Goal: Task Accomplishment & Management: Use online tool/utility

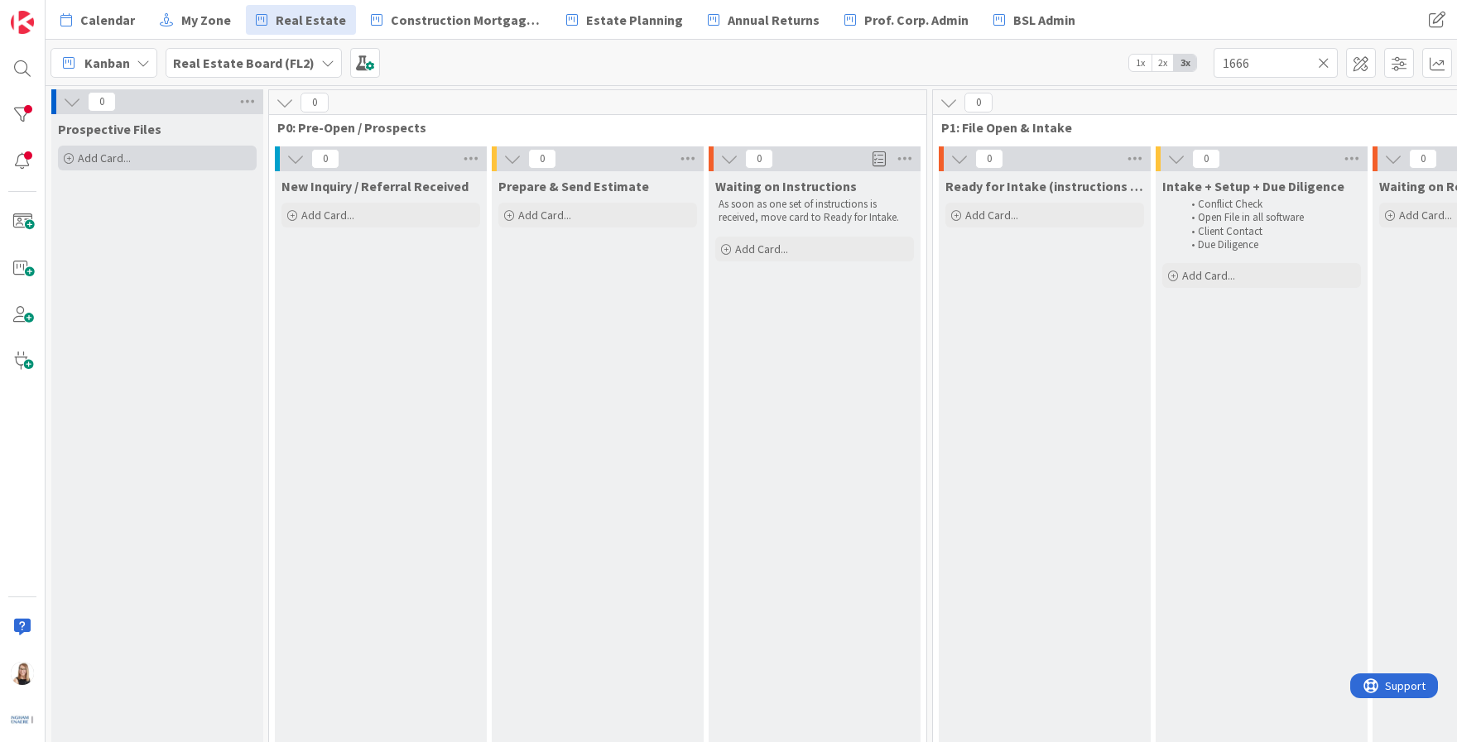
type input "1666"
click at [146, 164] on div "Add Card..." at bounding box center [157, 158] width 199 height 25
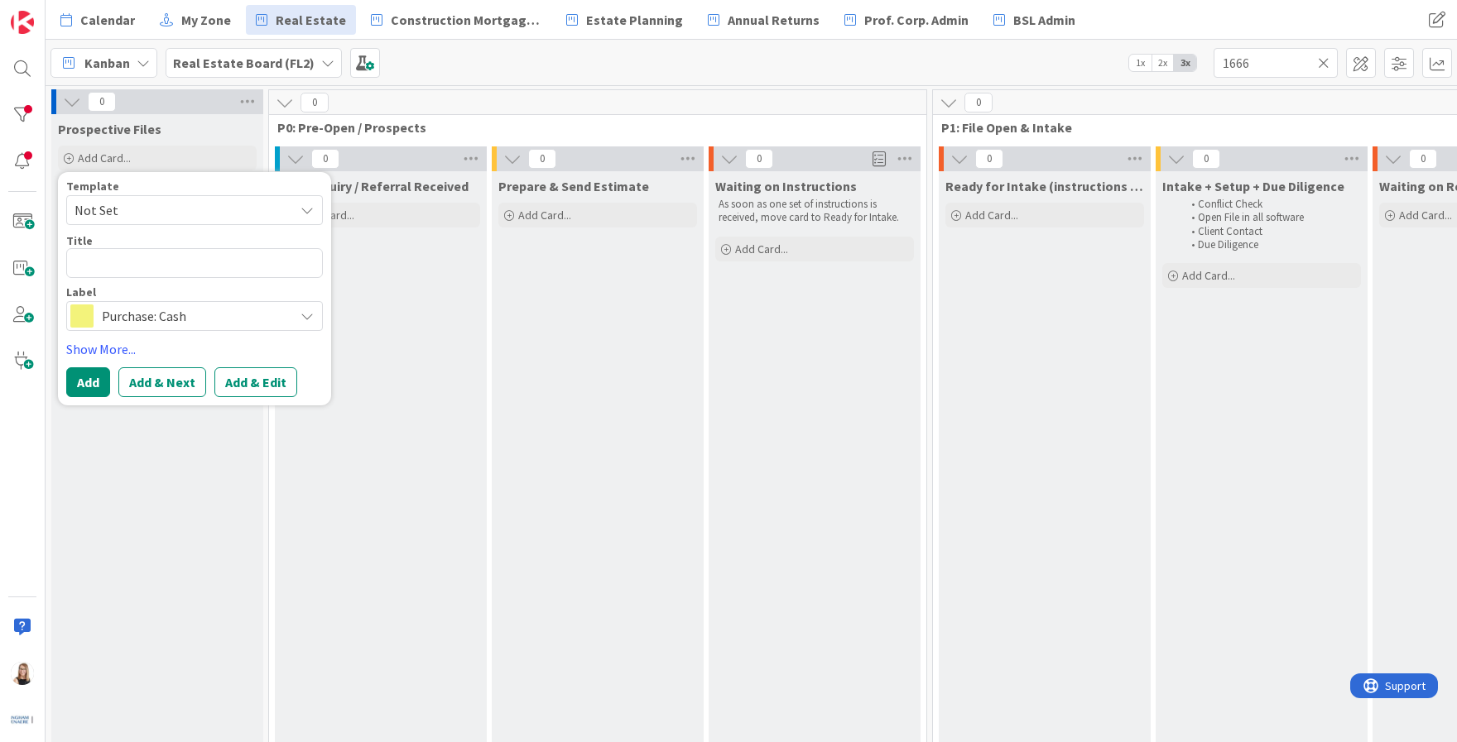
click at [147, 321] on span "Purchase: Cash" at bounding box center [194, 316] width 184 height 23
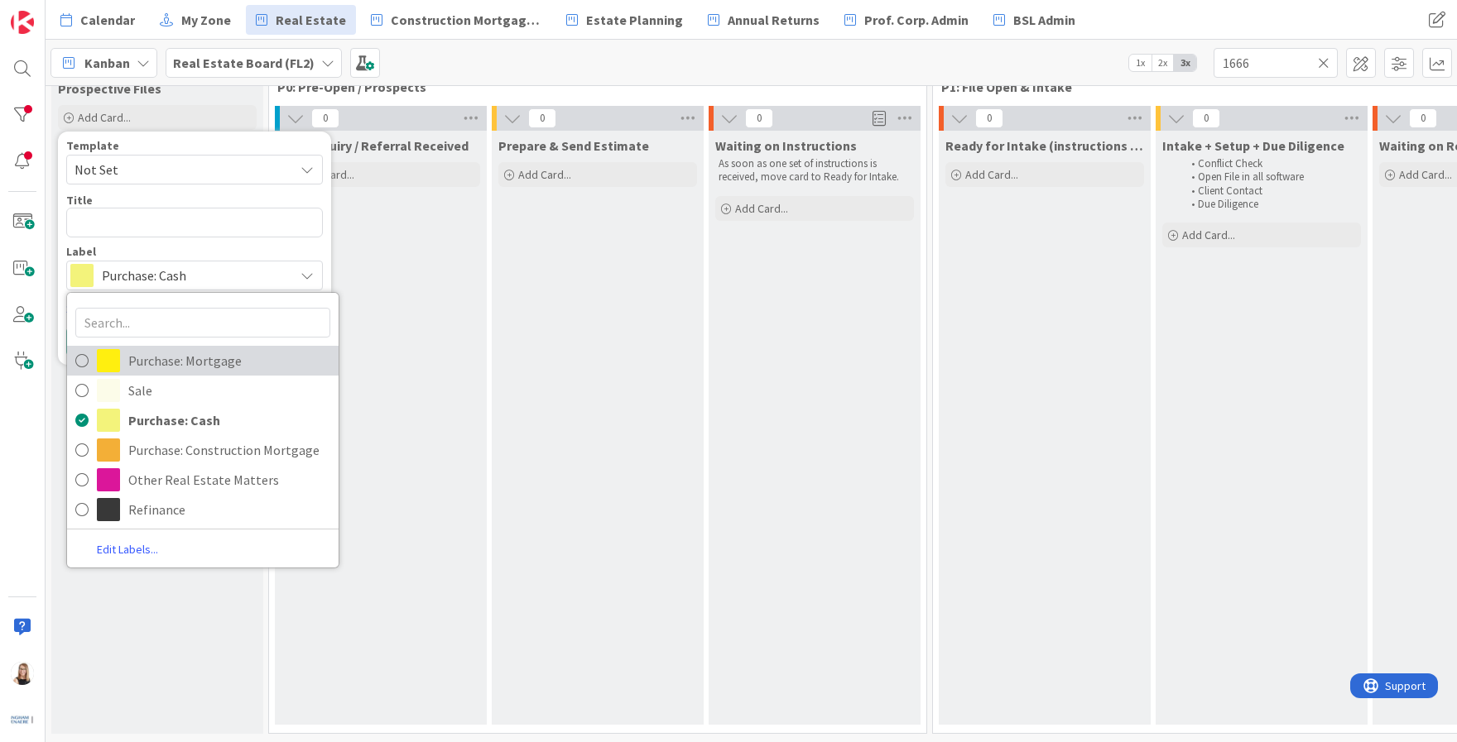
scroll to position [53, 0]
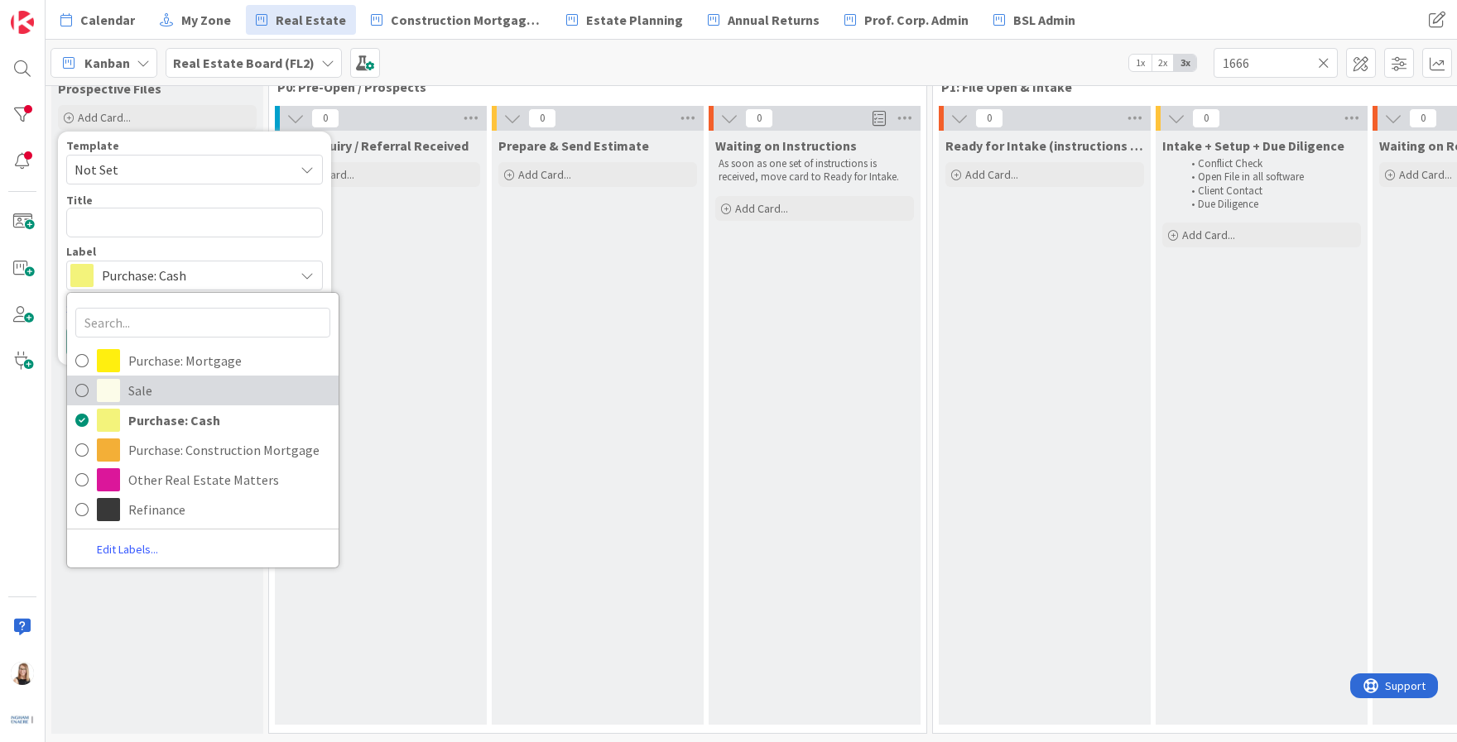
drag, startPoint x: 144, startPoint y: 375, endPoint x: 149, endPoint y: 366, distance: 10.4
click at [144, 378] on span "Sale" at bounding box center [229, 390] width 202 height 25
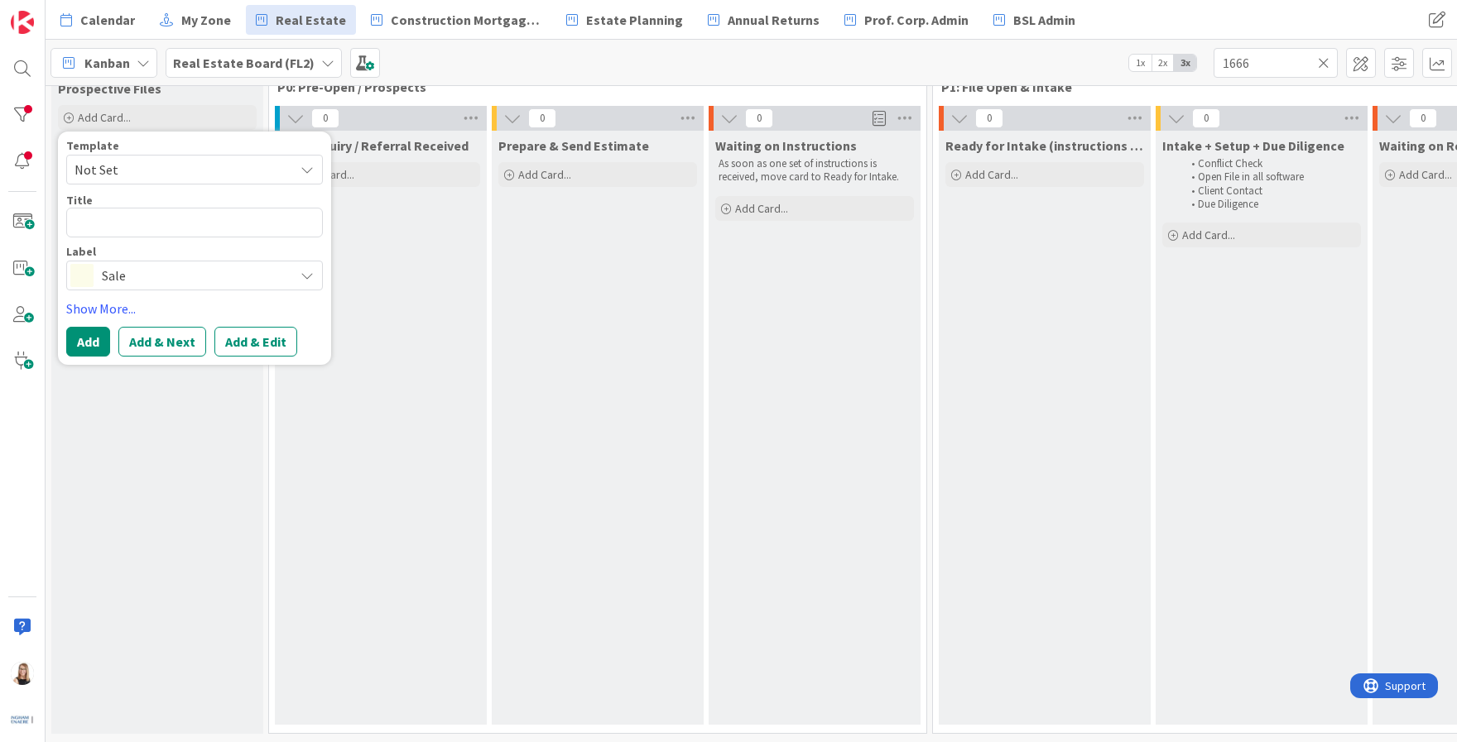
click at [171, 165] on span "Not Set" at bounding box center [177, 170] width 207 height 22
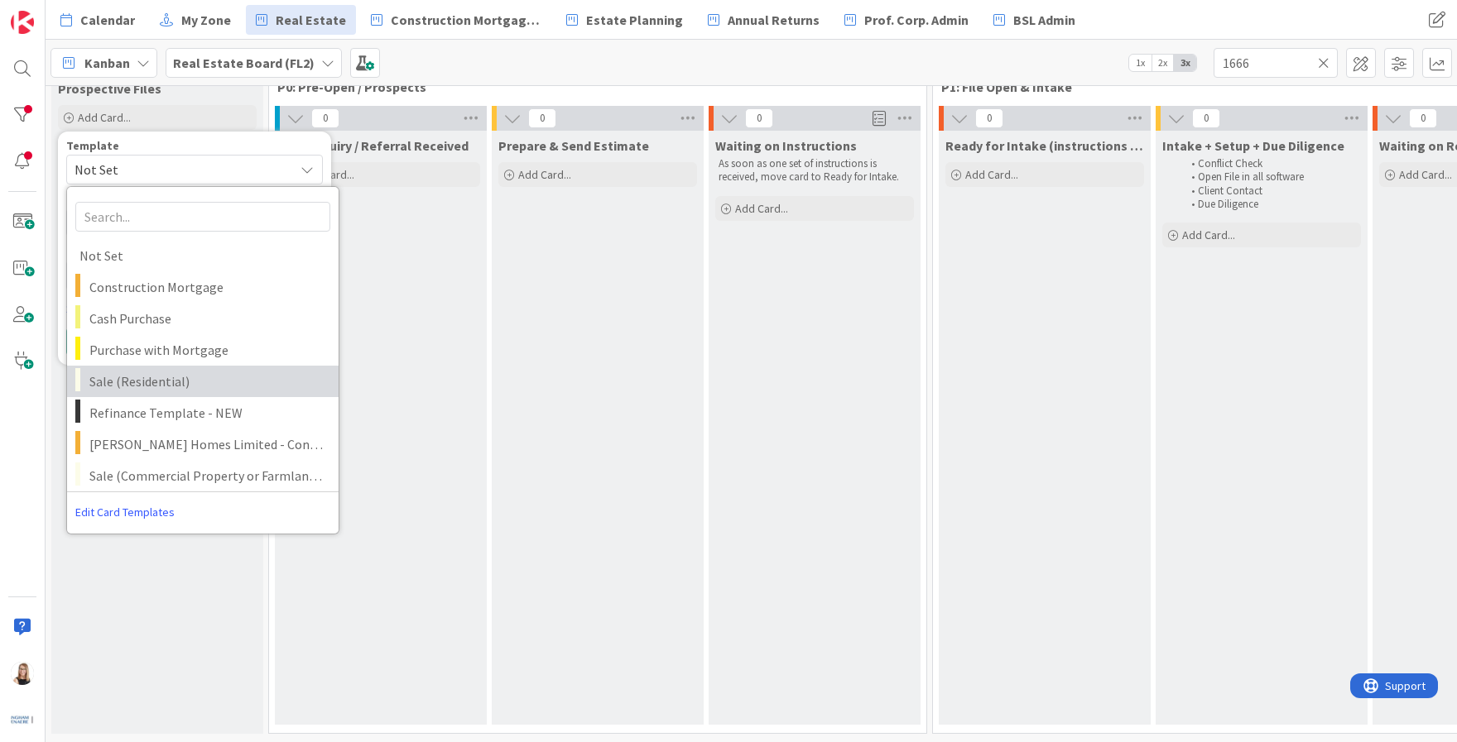
click at [114, 371] on span "Sale (Residential)" at bounding box center [207, 382] width 237 height 22
type textarea "x"
type textarea "Sale (Residential)"
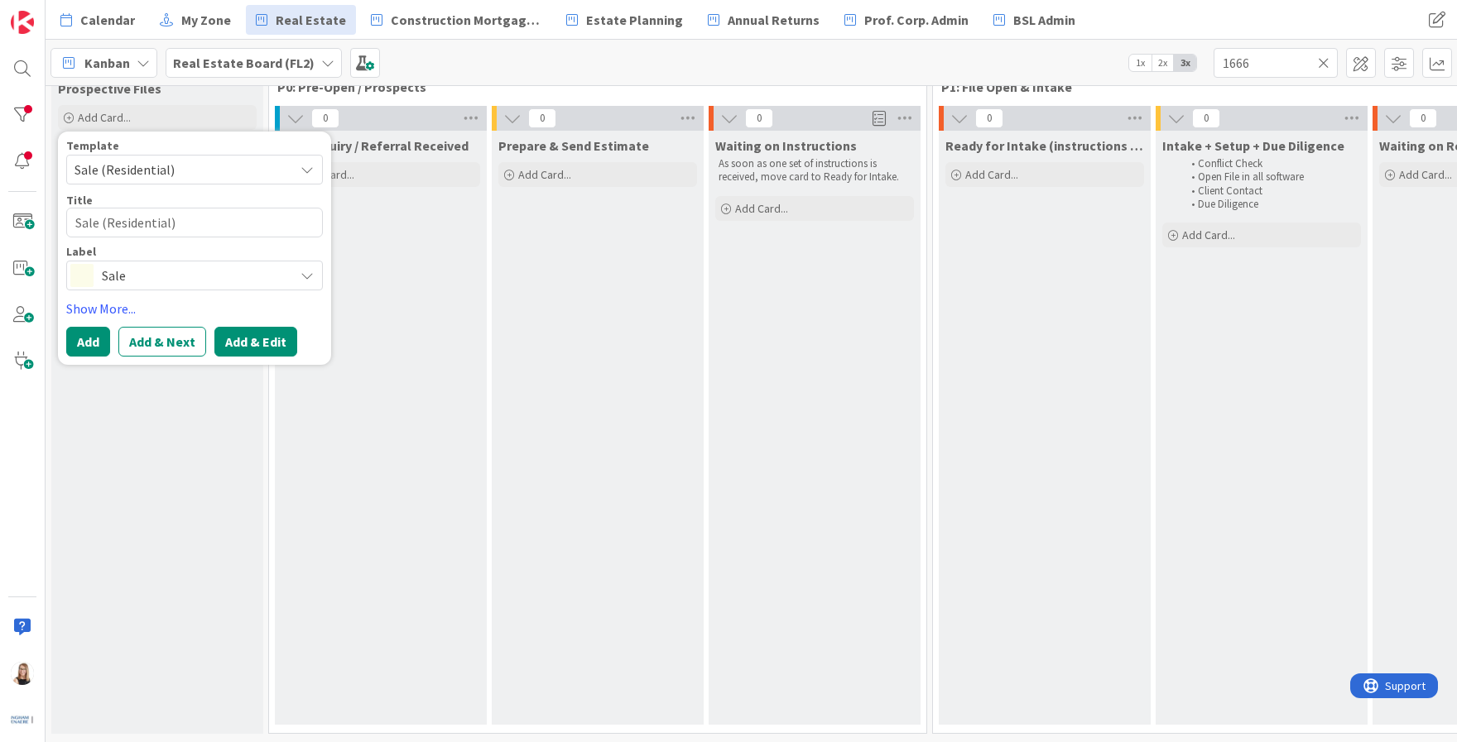
click at [269, 336] on button "Add & Edit" at bounding box center [255, 342] width 83 height 30
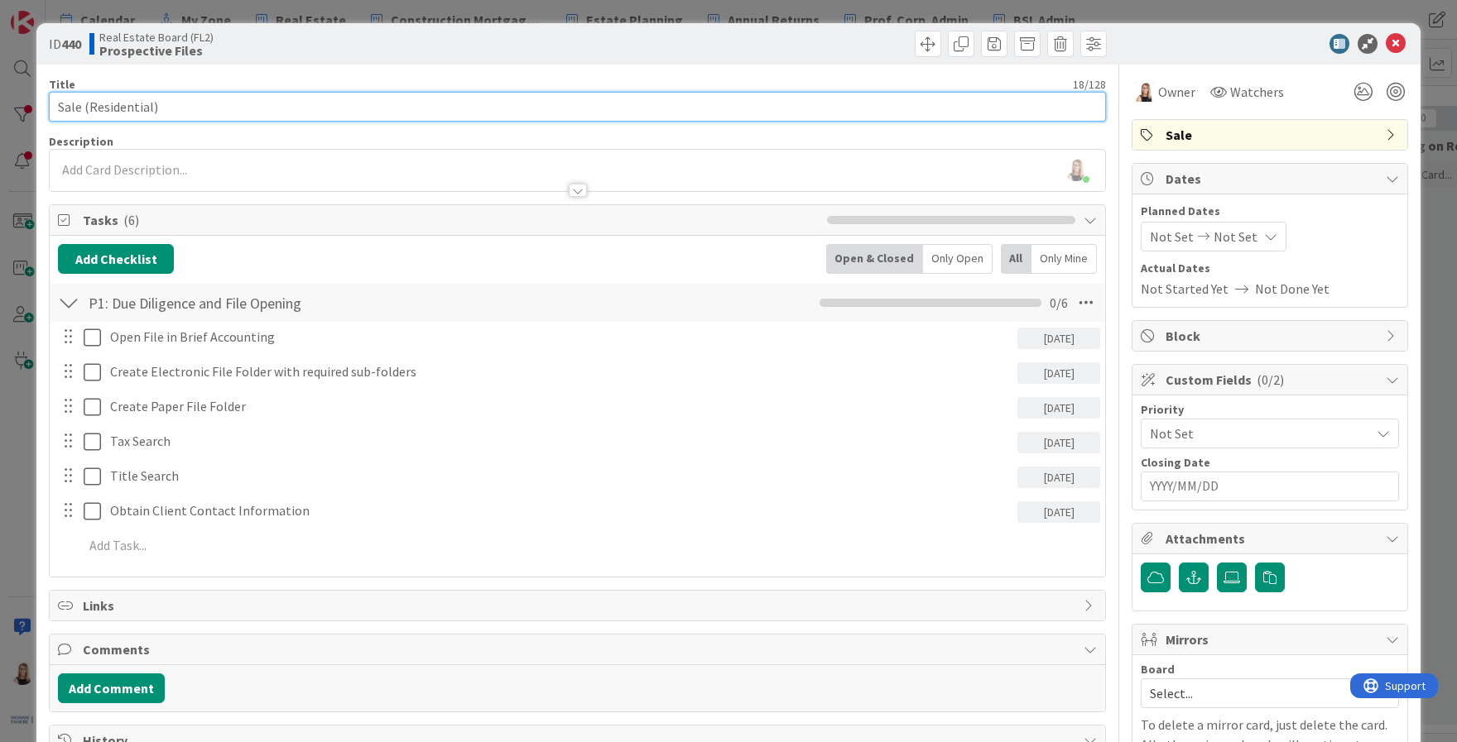
drag, startPoint x: 173, startPoint y: 97, endPoint x: 110, endPoint y: 108, distance: 64.0
click at [171, 98] on input "Sale (Residential)" at bounding box center [577, 107] width 1057 height 30
click at [60, 107] on input "Sale (Residential)" at bounding box center [577, 107] width 1057 height 30
click at [306, 117] on input "16666212 Alberta Ltd. - Sale (Residential)" at bounding box center [577, 107] width 1057 height 30
type input "16666212 Alberta Ltd. - Sale -4791"
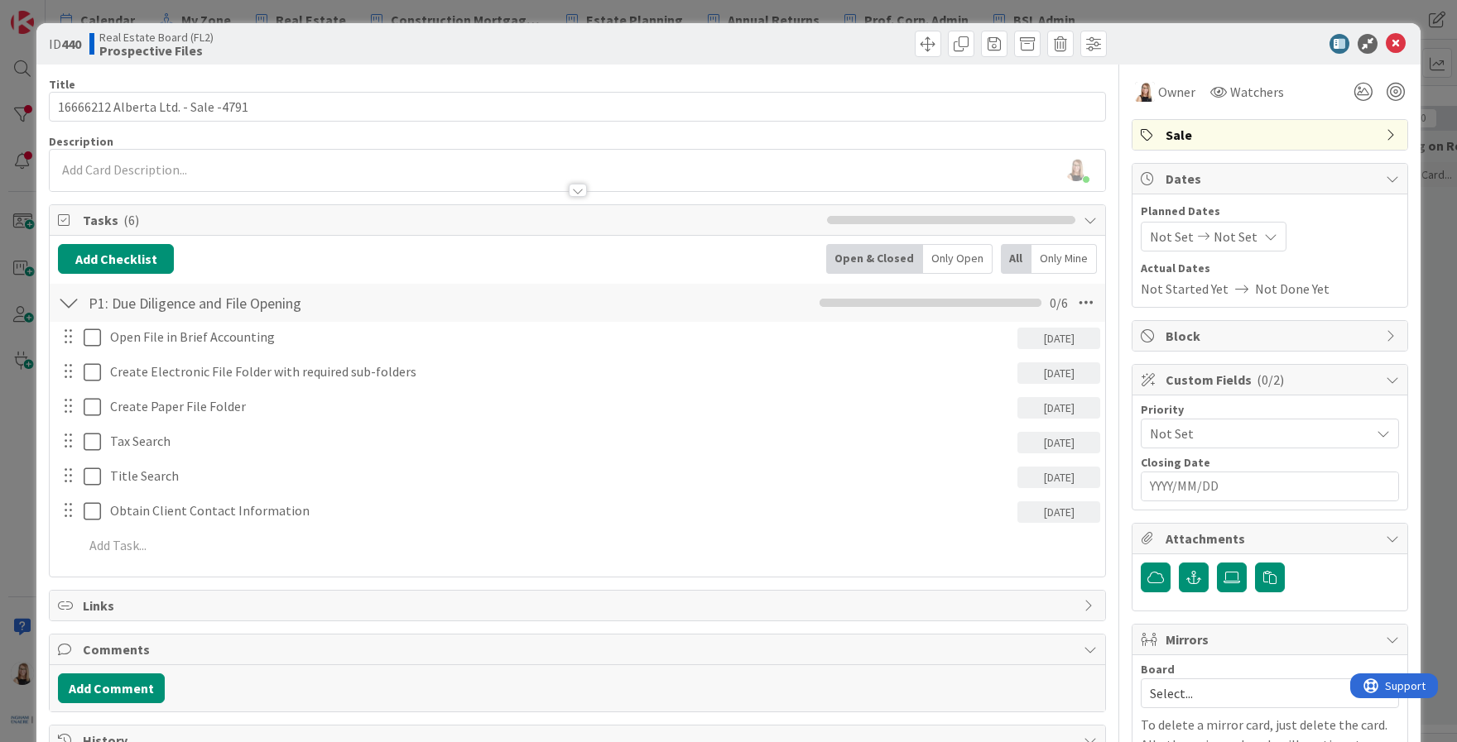
click at [87, 167] on div "[PERSON_NAME] just joined" at bounding box center [577, 170] width 1055 height 41
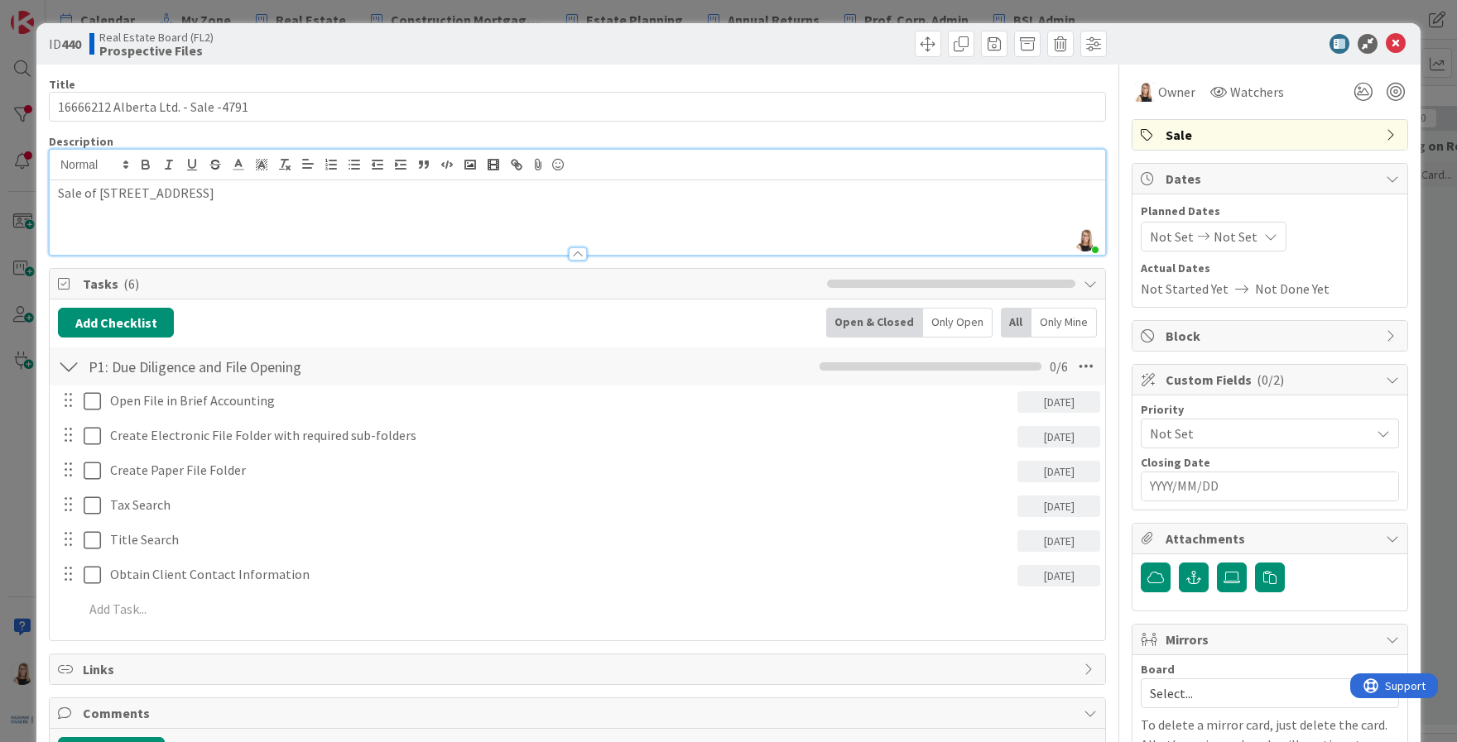
click at [117, 196] on p "Sale of [STREET_ADDRESS]" at bounding box center [577, 193] width 1039 height 19
click at [355, 204] on div "Sale of [STREET_ADDRESS]" at bounding box center [577, 217] width 1055 height 74
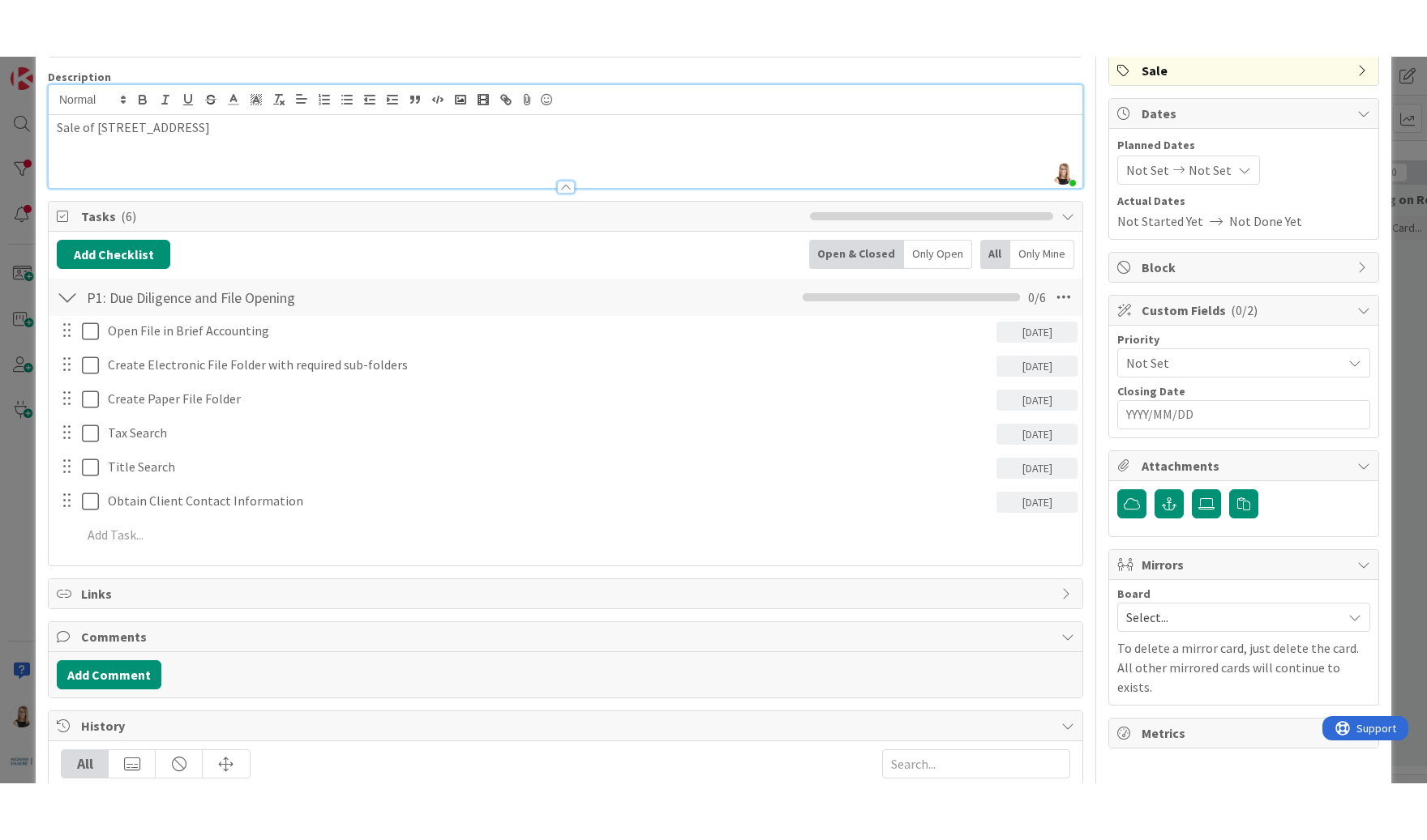
scroll to position [195, 0]
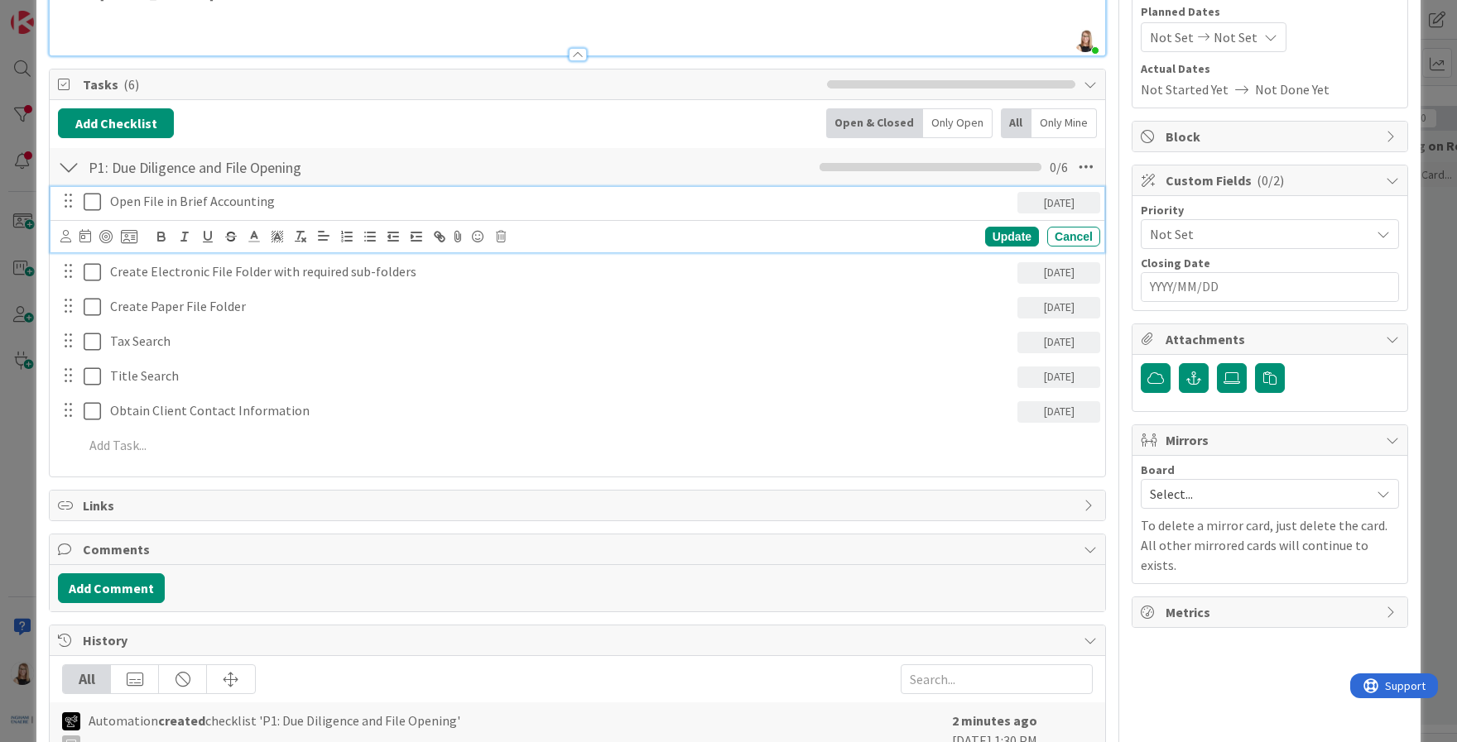
click at [88, 199] on icon at bounding box center [92, 202] width 17 height 20
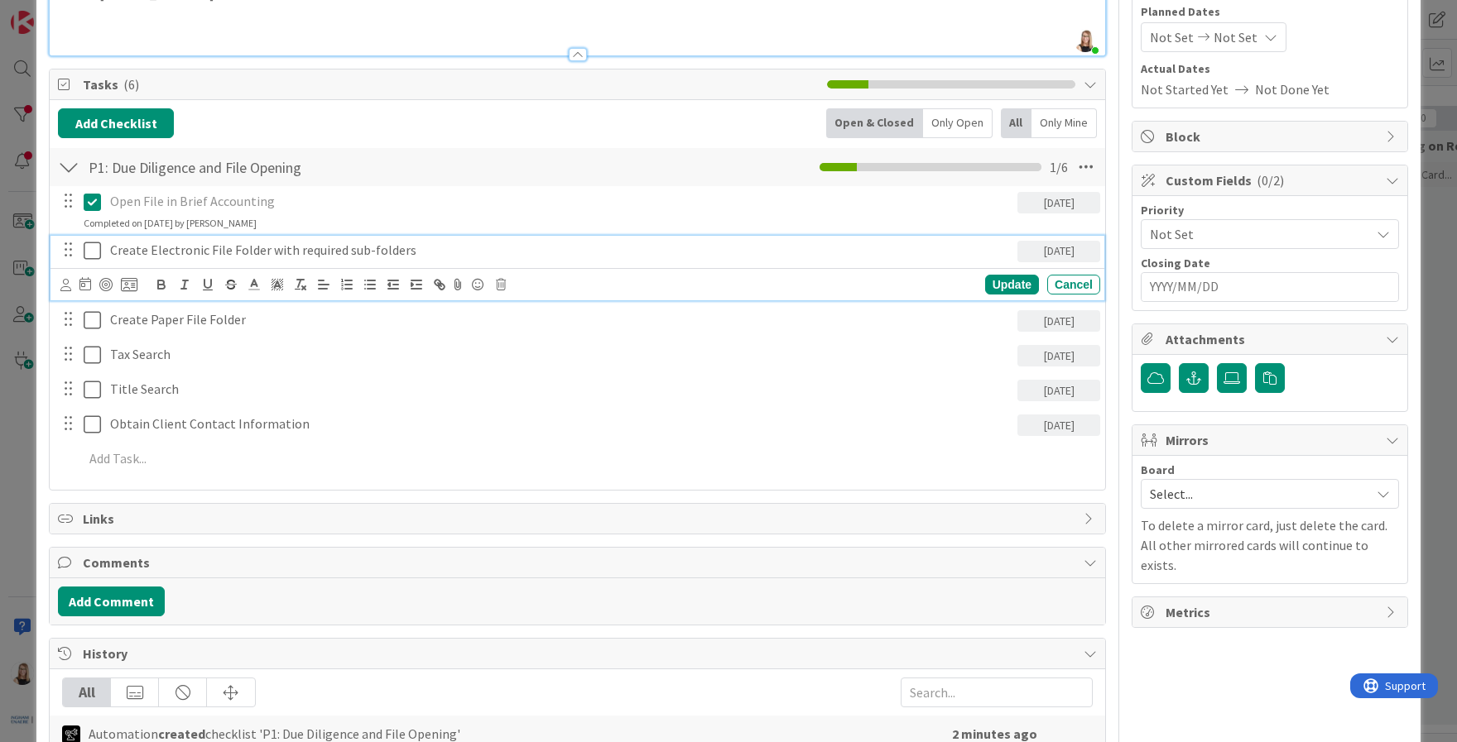
click at [98, 255] on icon at bounding box center [92, 251] width 17 height 20
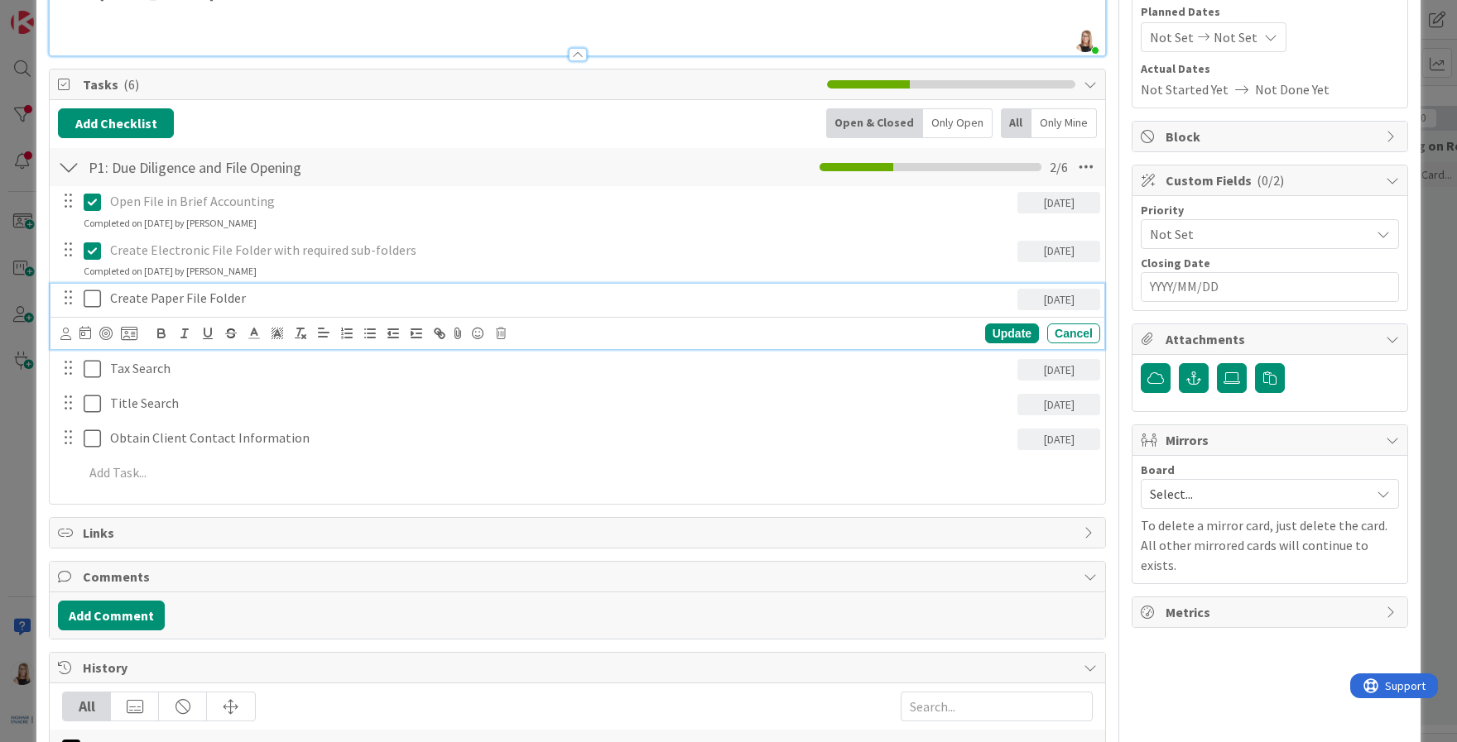
click at [96, 295] on icon at bounding box center [92, 299] width 17 height 20
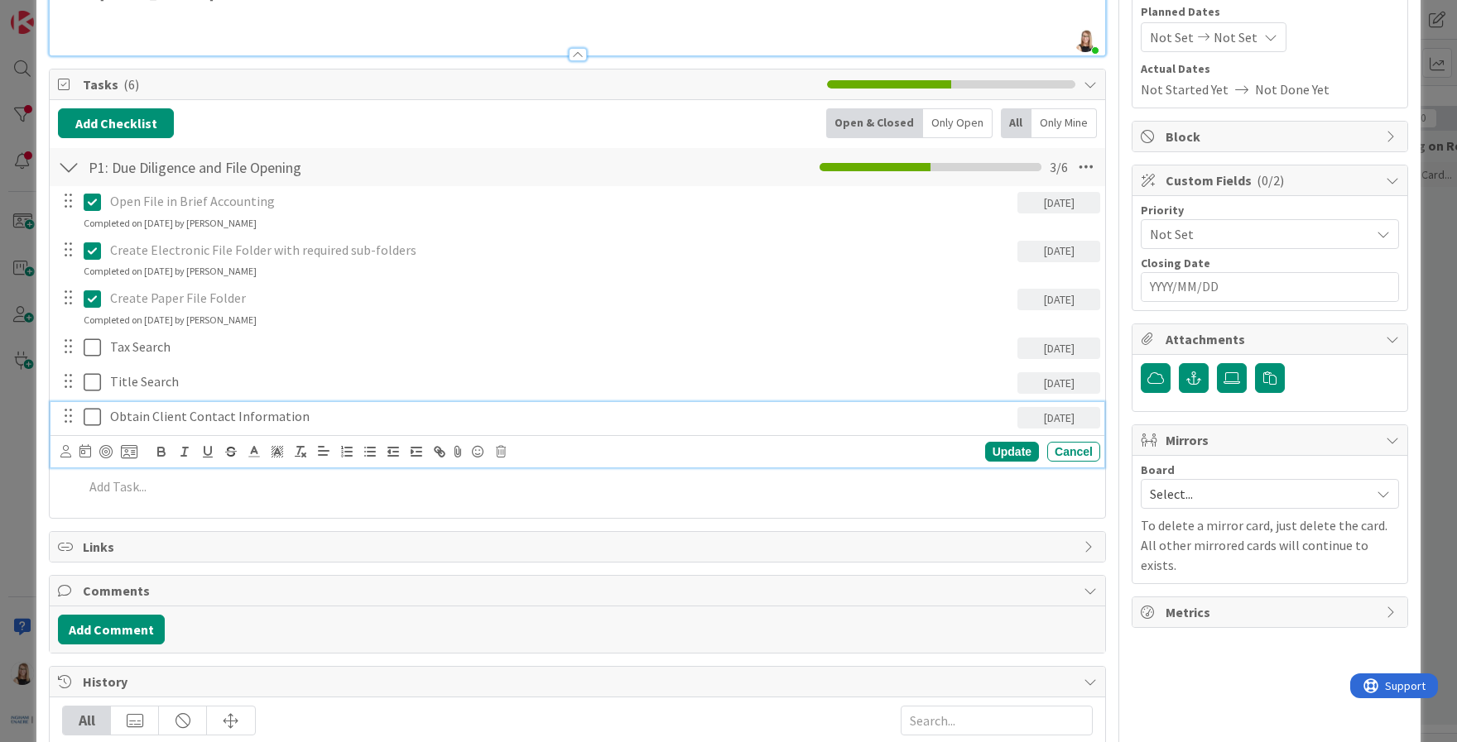
click at [90, 417] on icon at bounding box center [92, 417] width 17 height 20
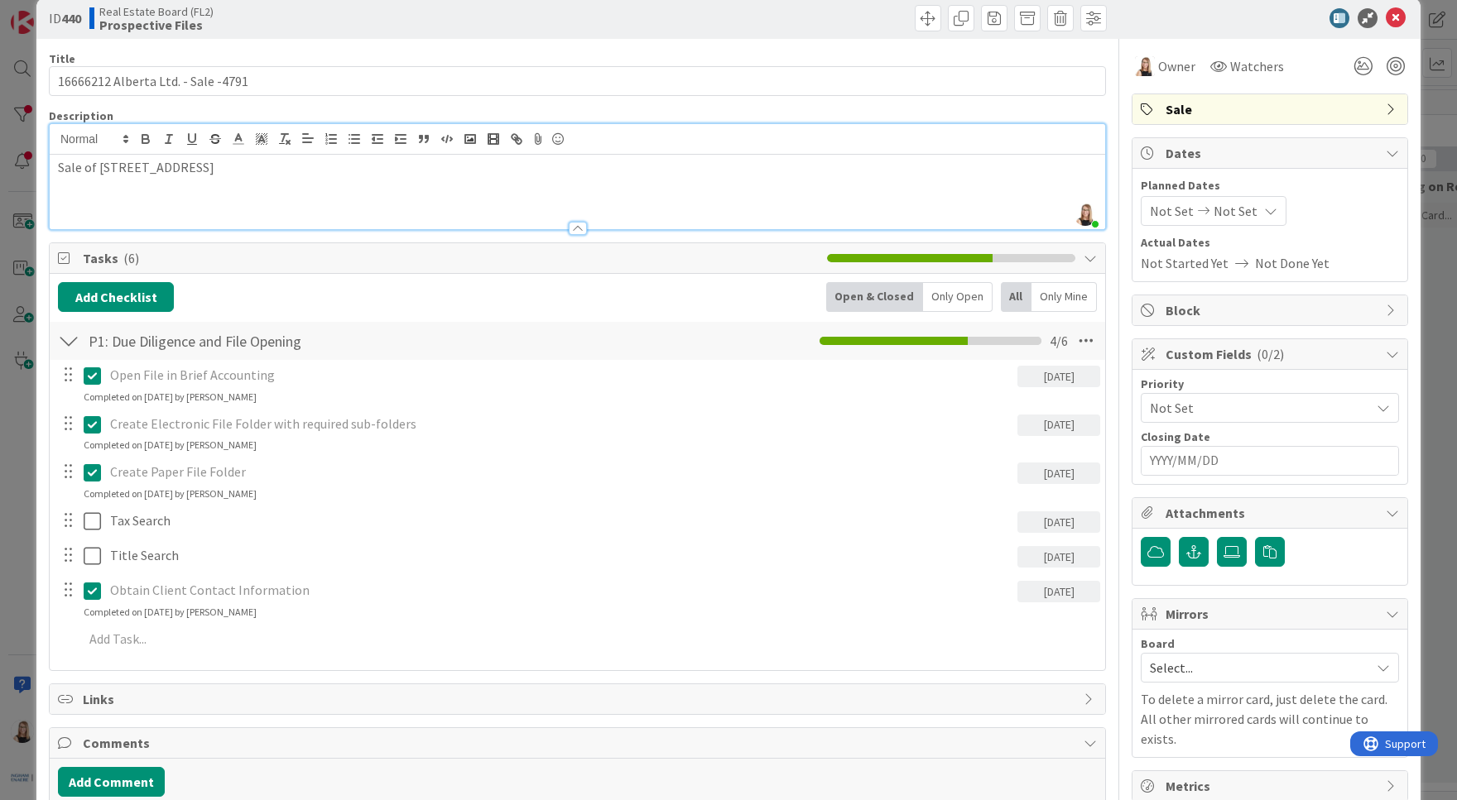
scroll to position [0, 0]
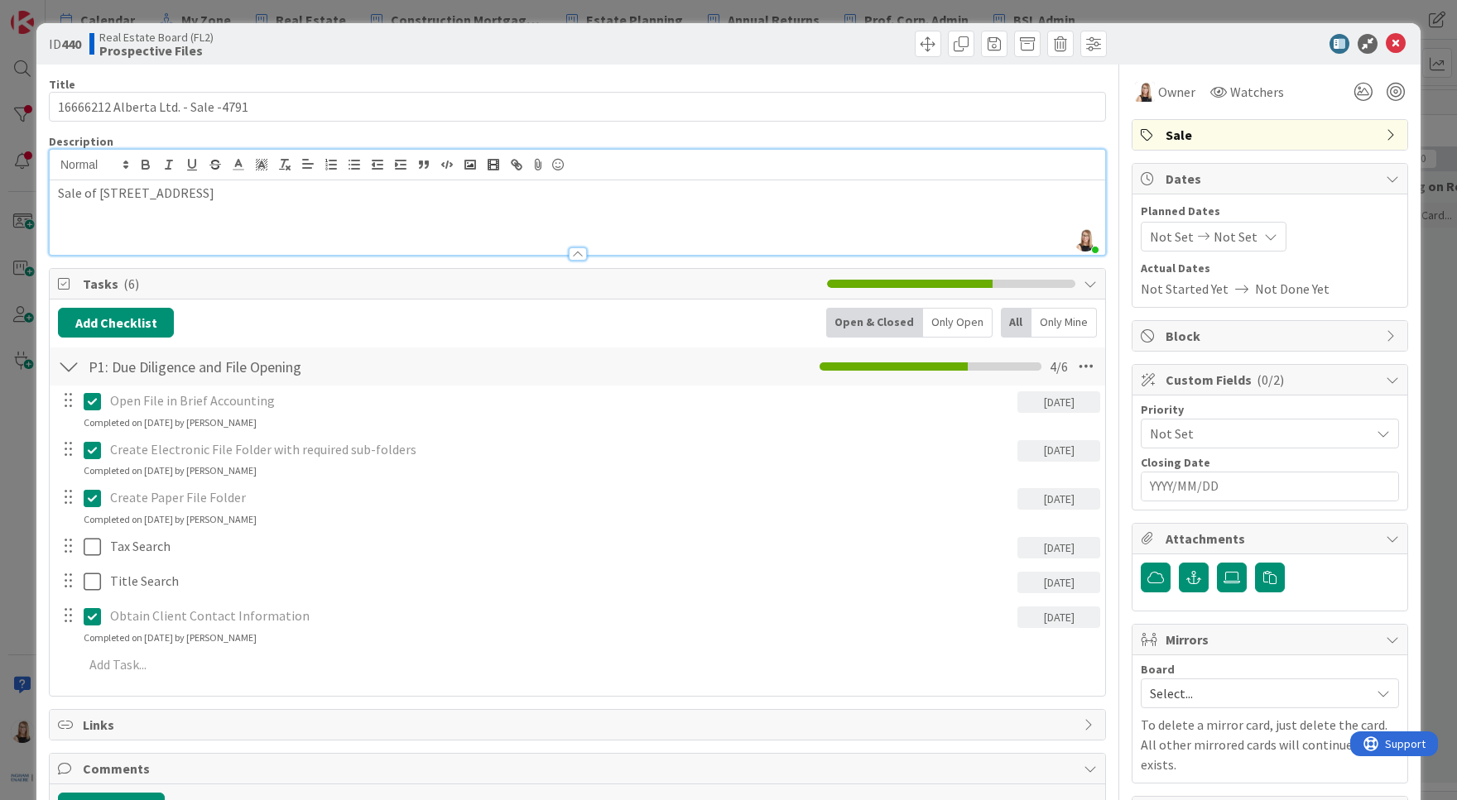
click at [1237, 233] on span "Not Set" at bounding box center [1235, 237] width 44 height 20
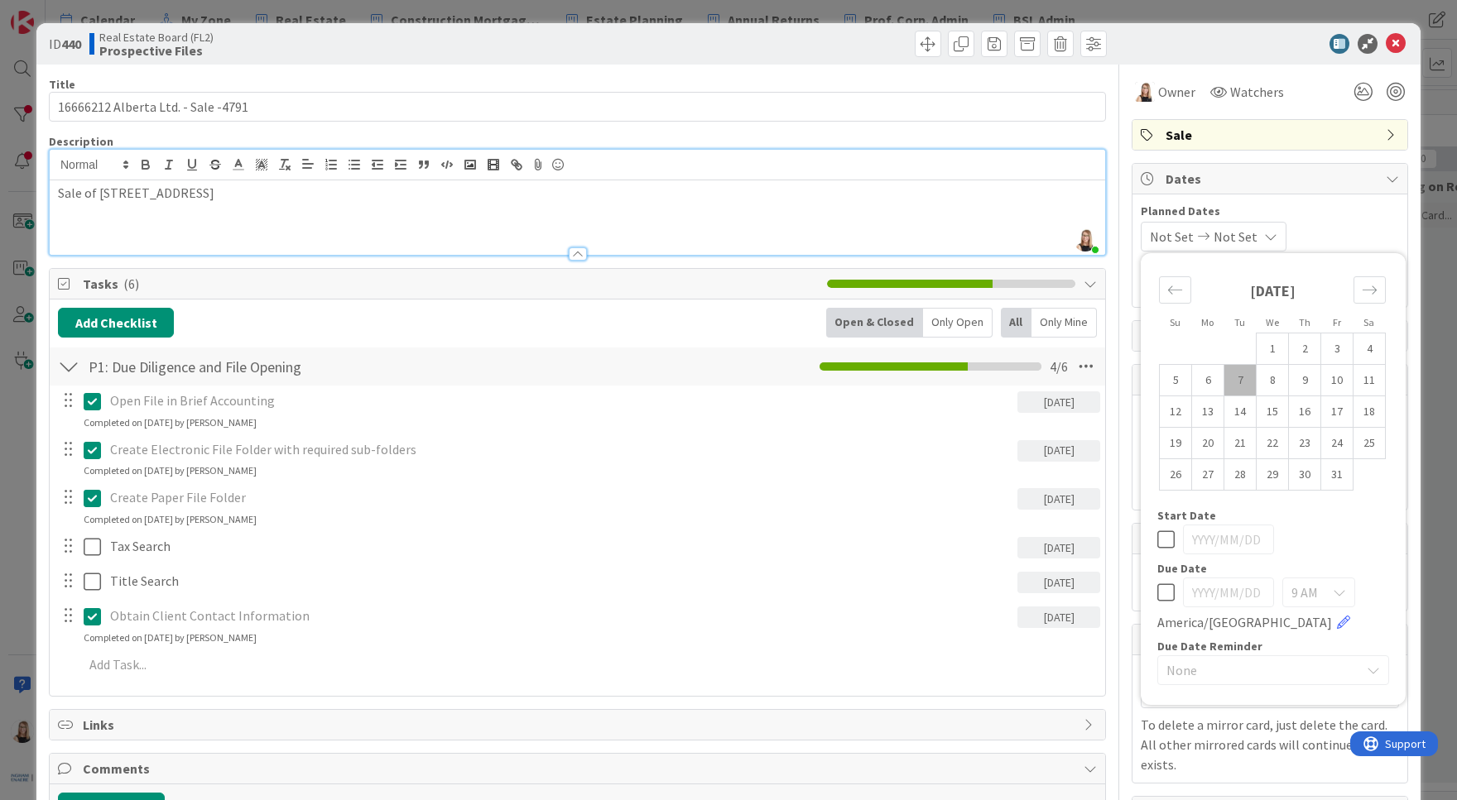
click at [1157, 544] on icon at bounding box center [1165, 540] width 17 height 20
type input "[DATE]"
click at [1158, 597] on icon at bounding box center [1165, 593] width 17 height 20
click at [1239, 595] on input "[DATE]" at bounding box center [1228, 593] width 91 height 30
type input "[DATE]"
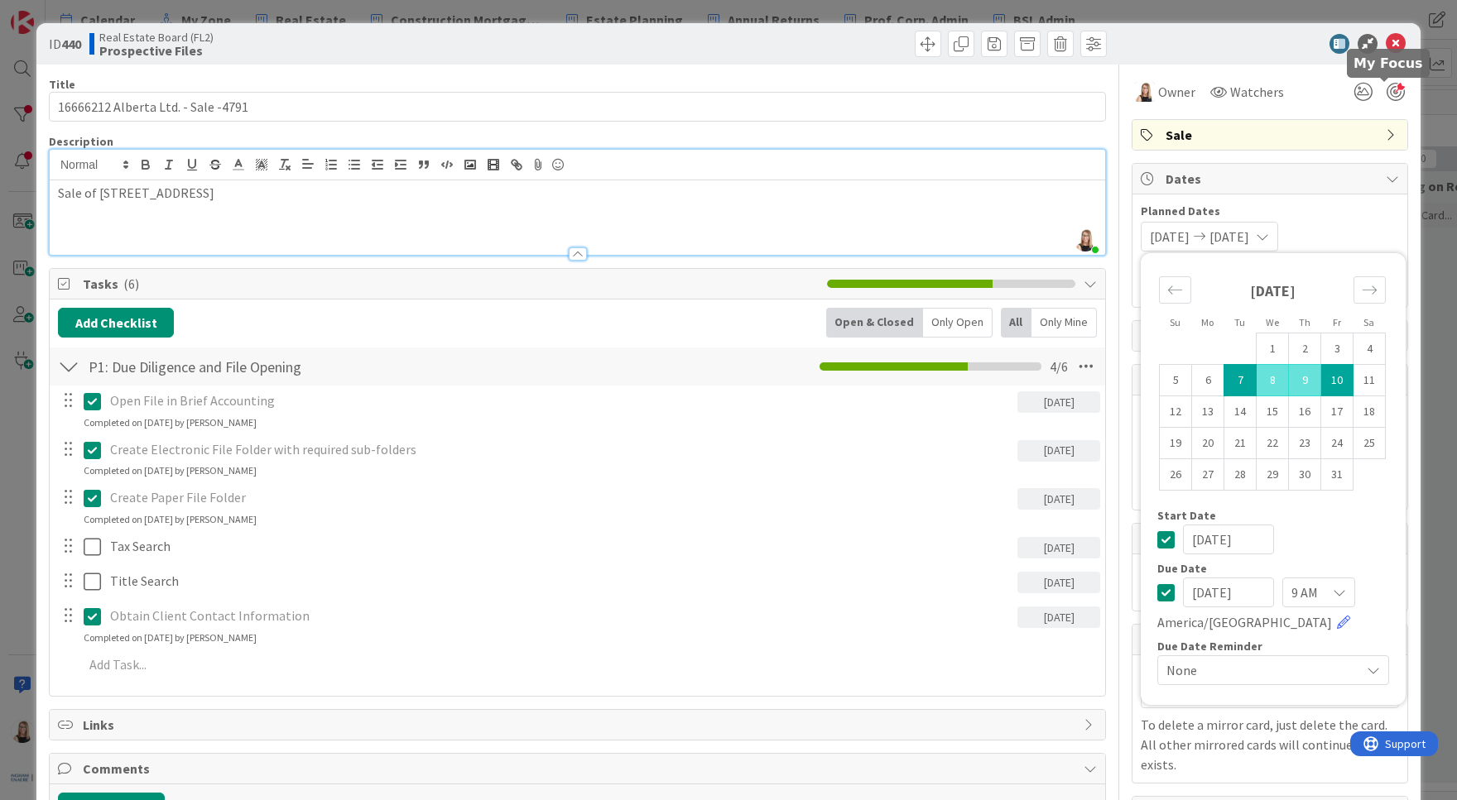
click at [1388, 92] on div at bounding box center [1395, 92] width 18 height 18
click at [1389, 37] on icon at bounding box center [1395, 44] width 20 height 20
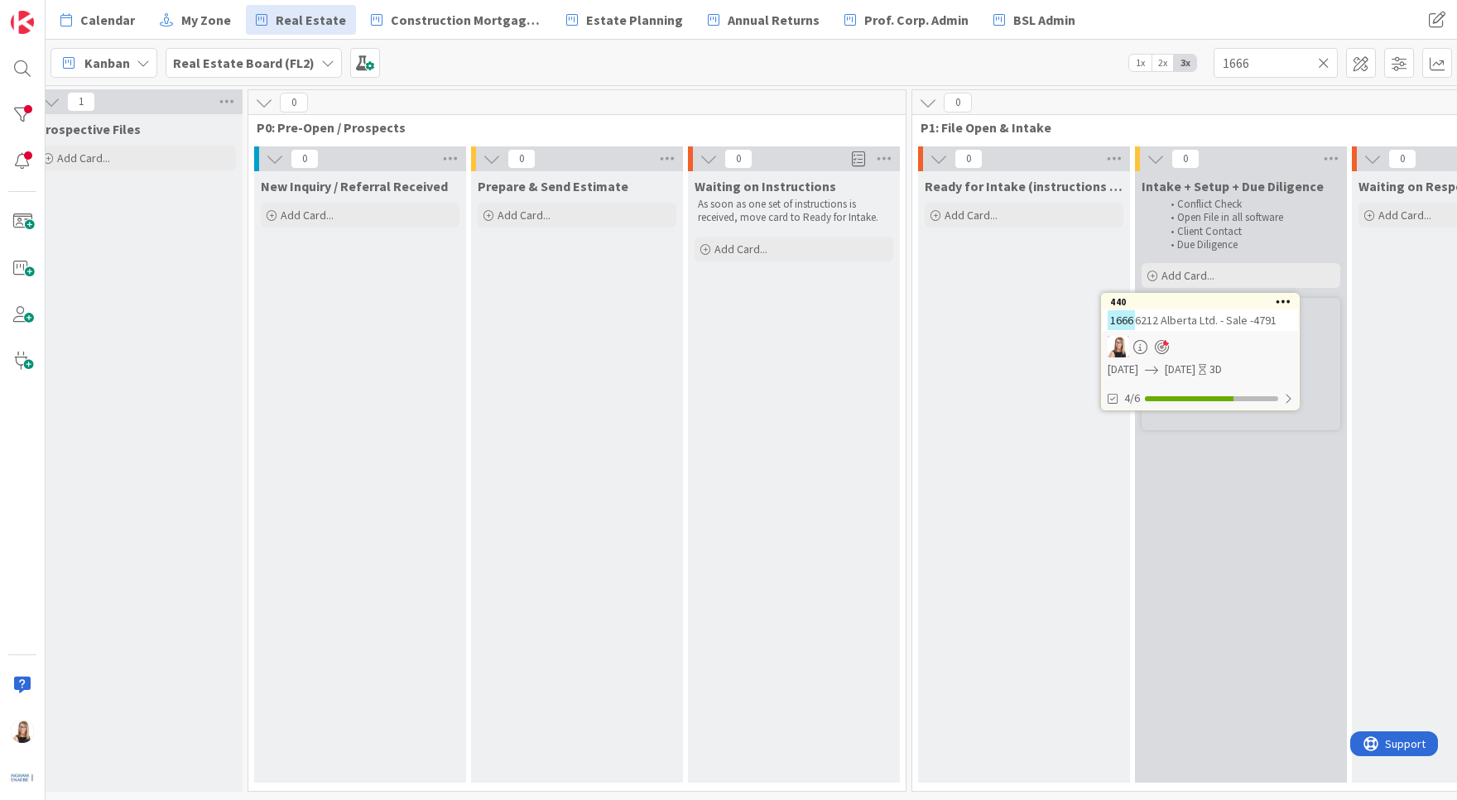
scroll to position [0, 37]
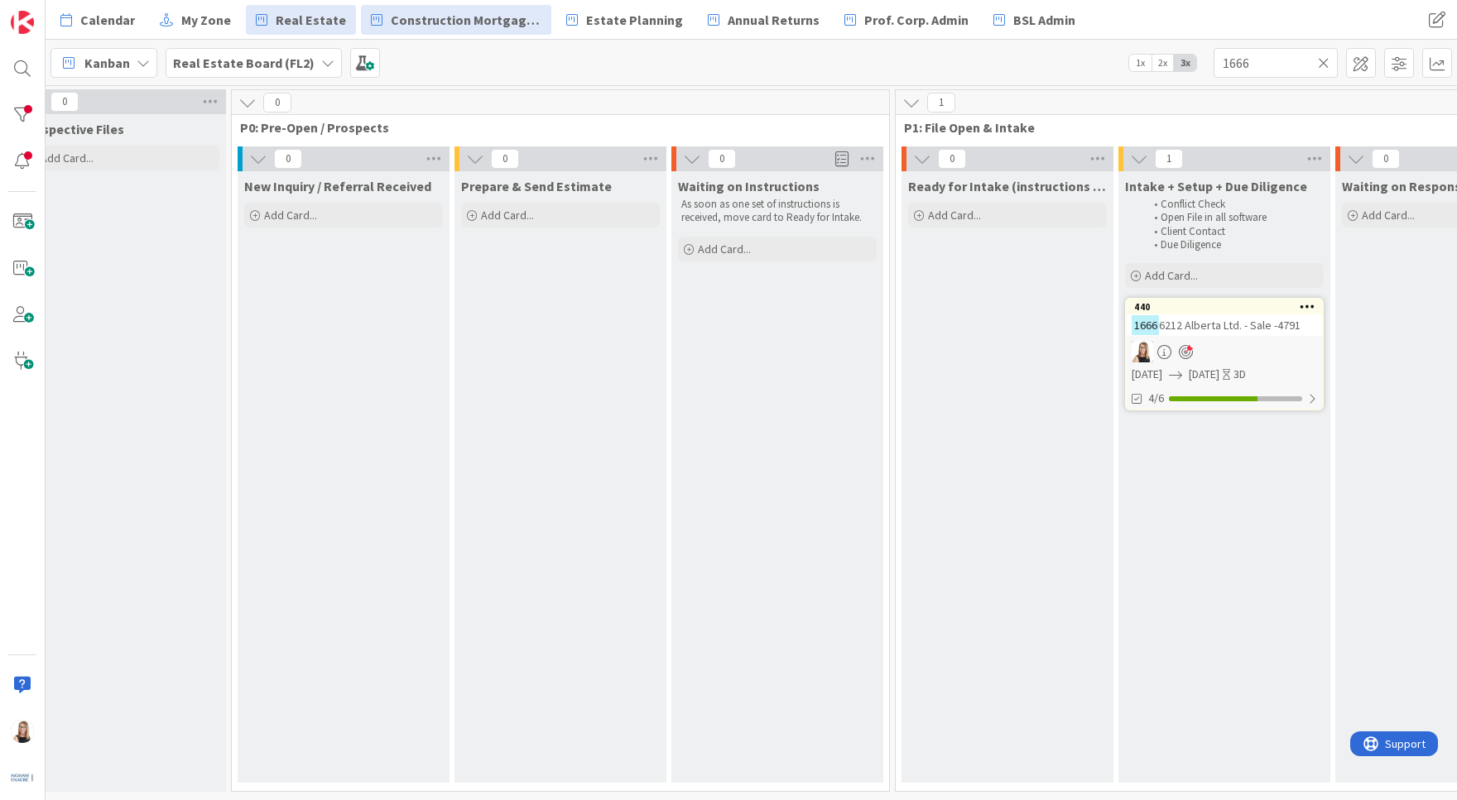
drag, startPoint x: 169, startPoint y: 190, endPoint x: 370, endPoint y: 12, distance: 269.1
